Goal: Information Seeking & Learning: Find specific fact

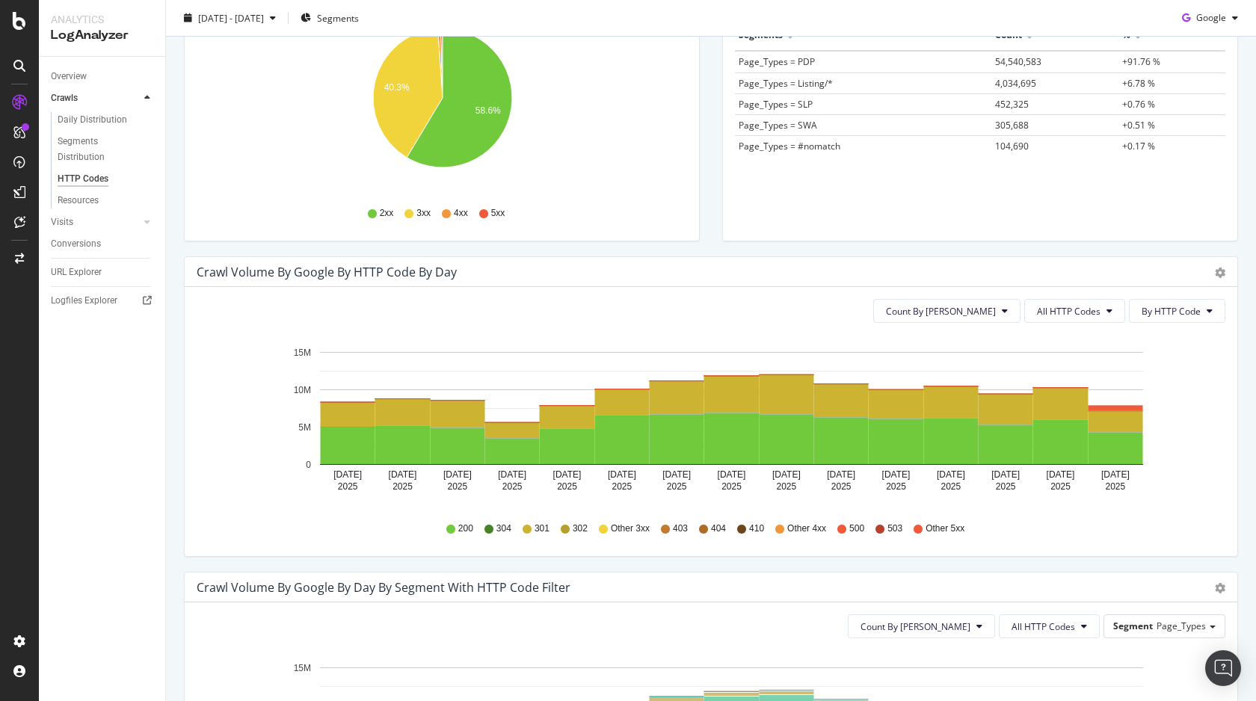
scroll to position [256, 0]
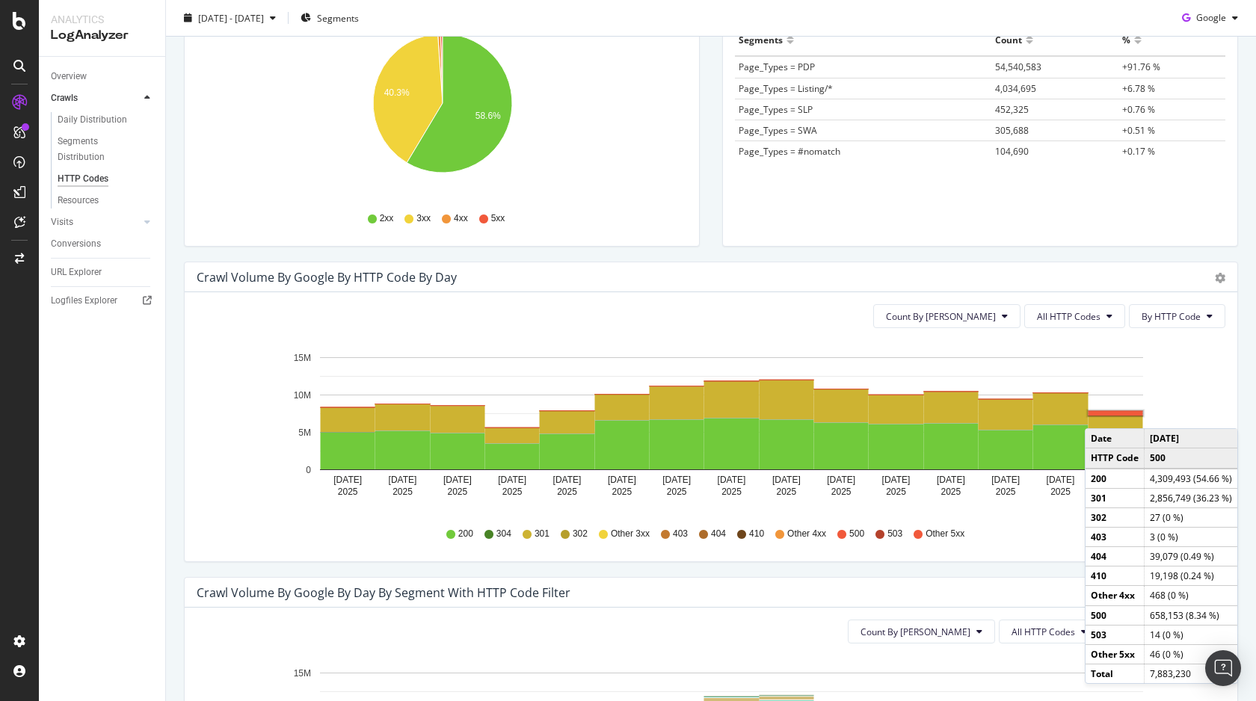
click at [1099, 413] on rect "A chart." at bounding box center [1115, 413] width 55 height 4
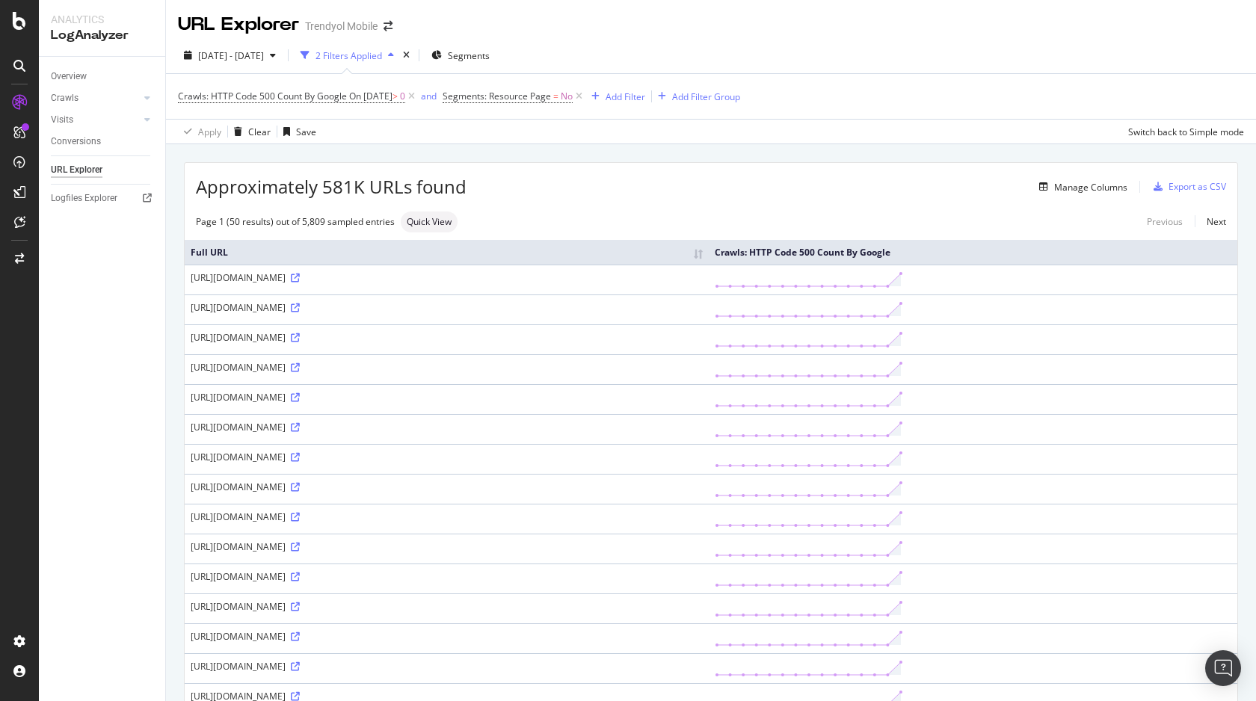
click at [400, 287] on td "[URL][DOMAIN_NAME]" at bounding box center [447, 280] width 524 height 30
click at [300, 279] on icon at bounding box center [295, 278] width 9 height 9
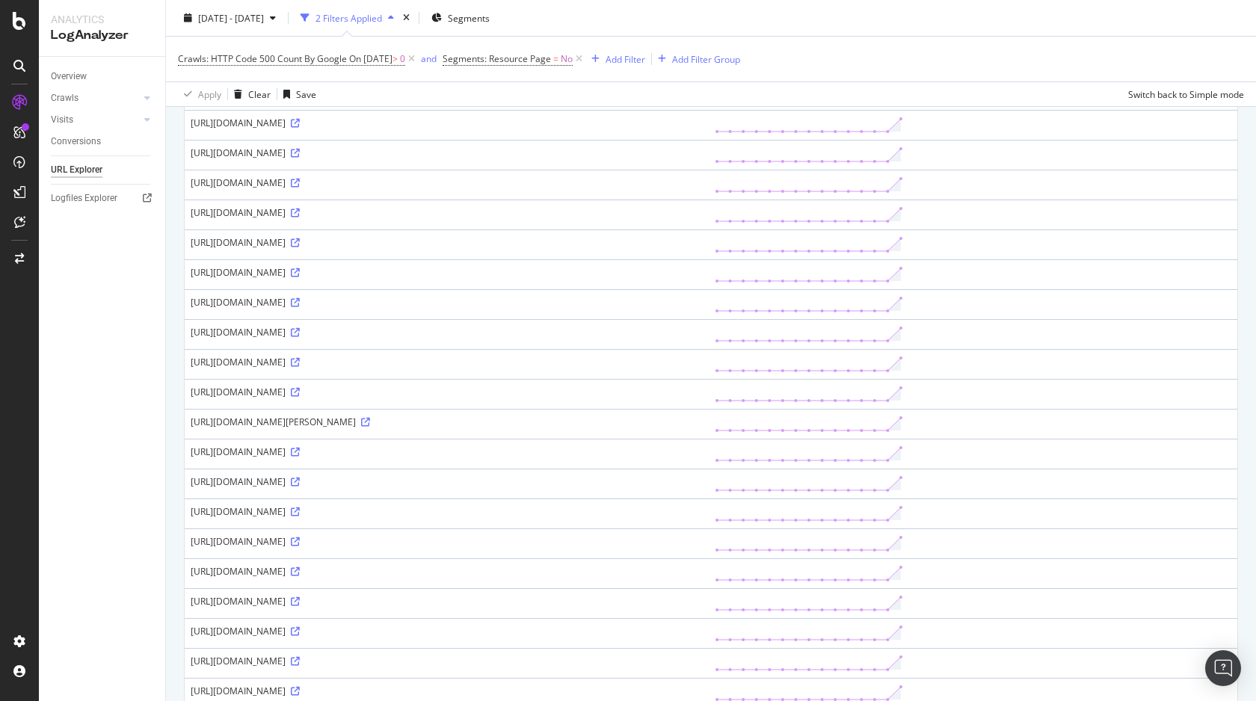
scroll to position [621, 0]
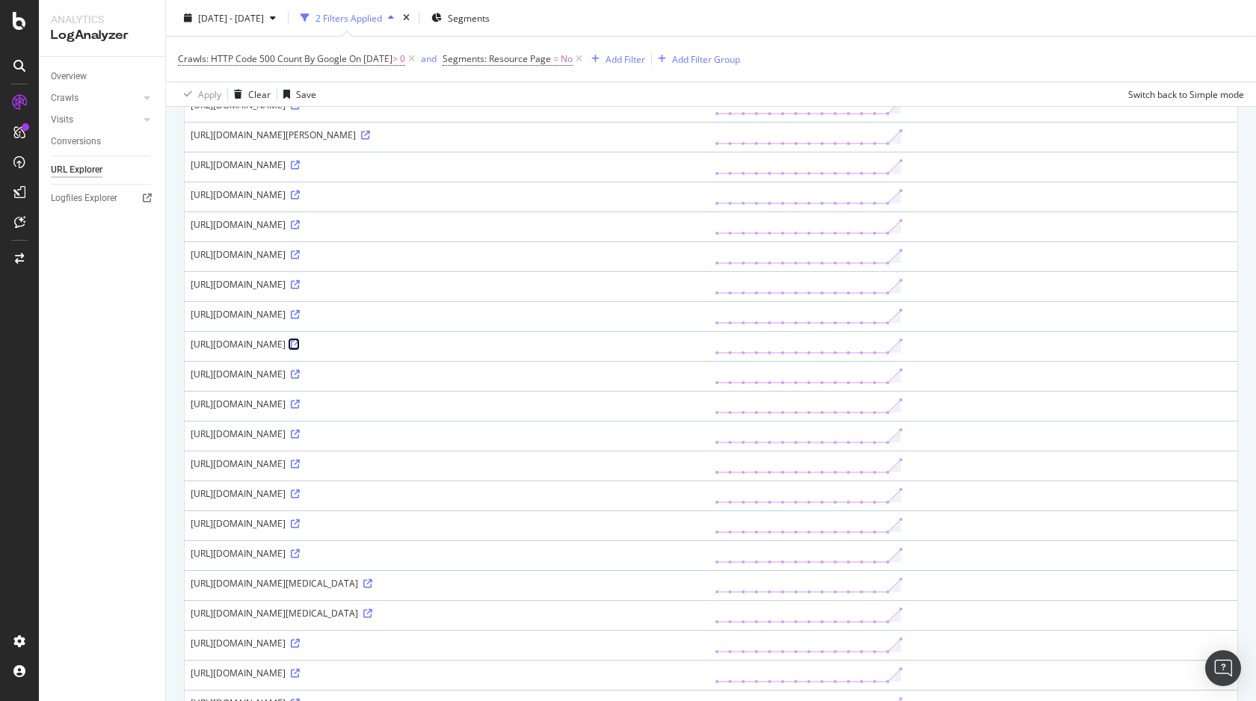
click at [300, 341] on icon at bounding box center [295, 344] width 9 height 9
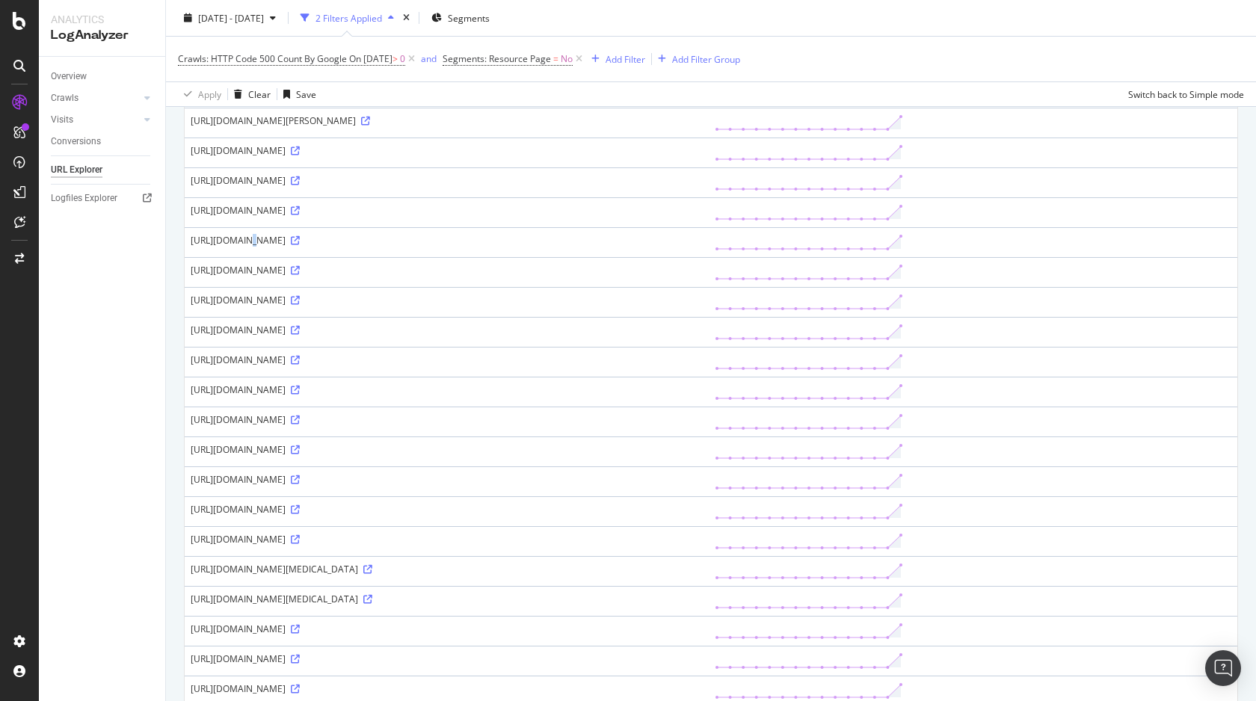
scroll to position [1129, 0]
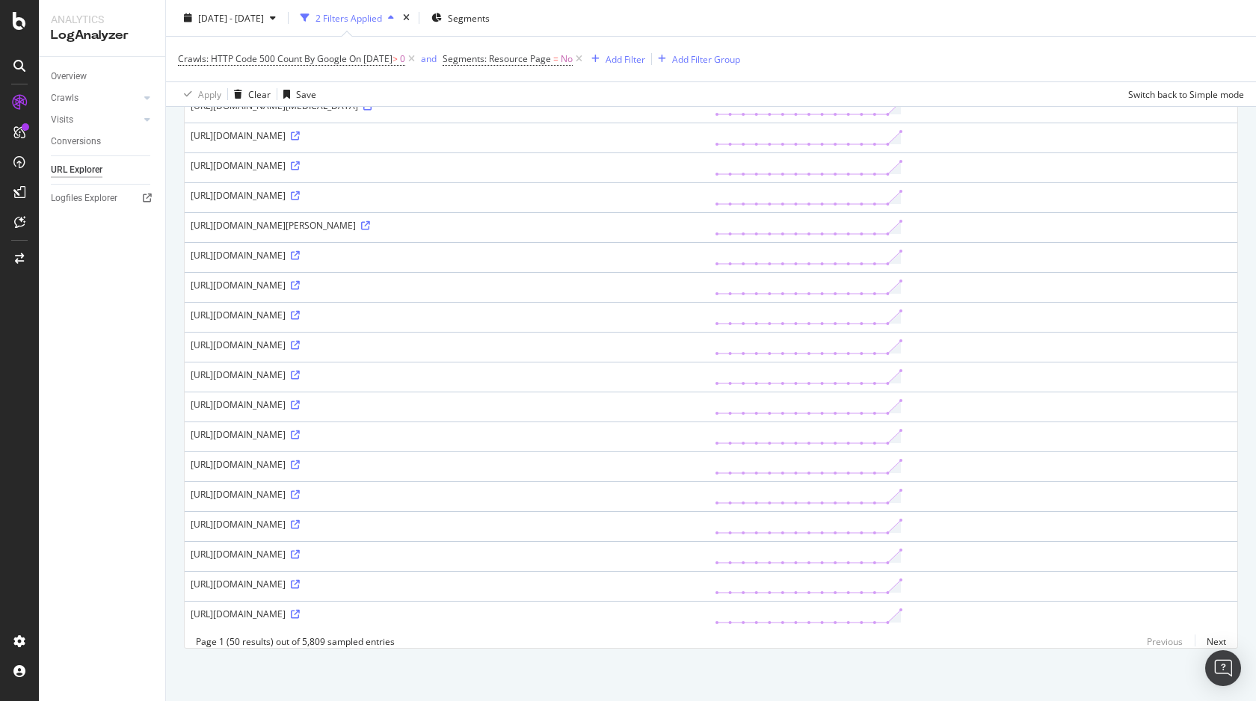
click at [454, 614] on div "[URL][DOMAIN_NAME]" at bounding box center [447, 614] width 512 height 13
click at [449, 614] on div "[URL][DOMAIN_NAME]" at bounding box center [447, 614] width 512 height 13
copy div "[URL][DOMAIN_NAME]"
